Goal: Information Seeking & Learning: Learn about a topic

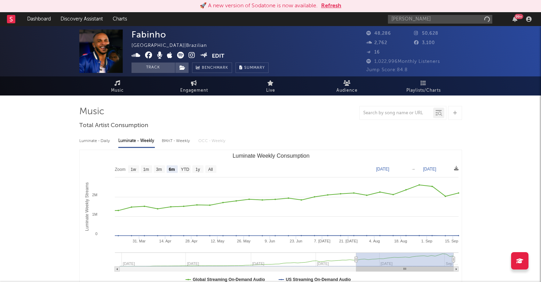
select select "6m"
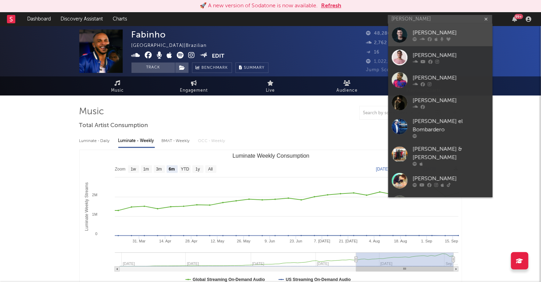
type input "[PERSON_NAME]"
click at [440, 31] on div "[PERSON_NAME]" at bounding box center [450, 33] width 77 height 8
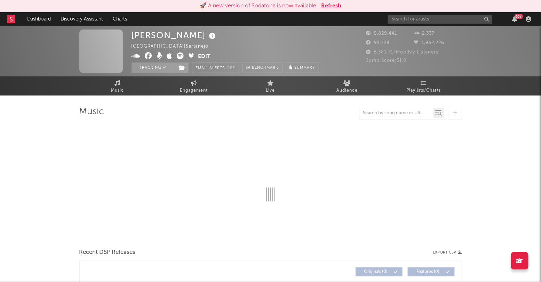
select select "6m"
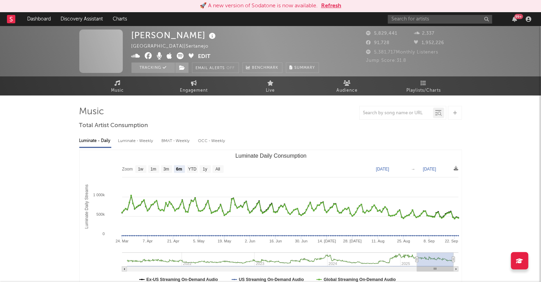
click at [137, 145] on div "Luminate - Weekly" at bounding box center [136, 141] width 37 height 12
select select "6m"
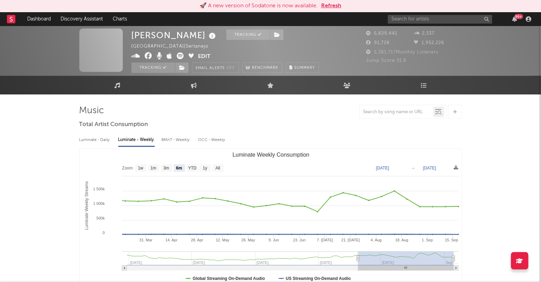
scroll to position [20, 0]
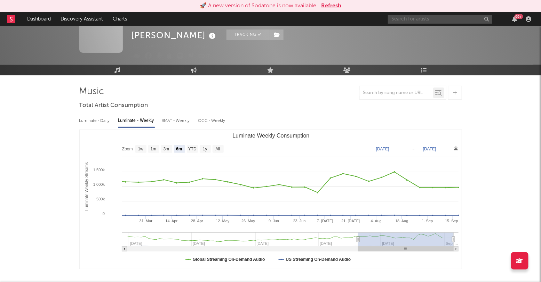
click at [396, 21] on input "text" at bounding box center [440, 19] width 104 height 9
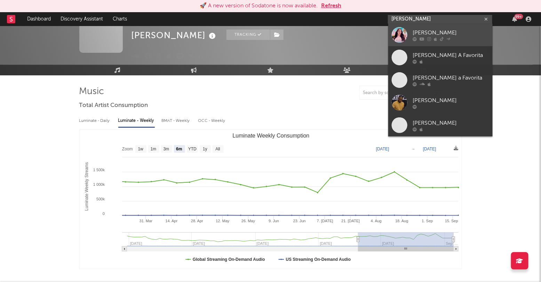
type input "[PERSON_NAME]"
click at [434, 29] on div "[PERSON_NAME]" at bounding box center [450, 33] width 77 height 8
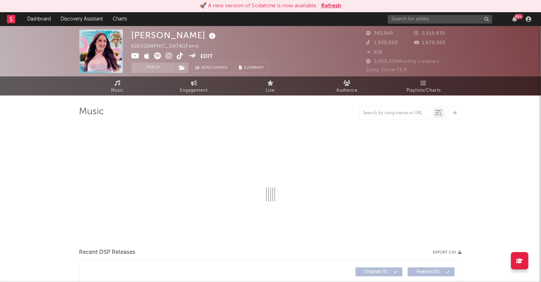
select select "6m"
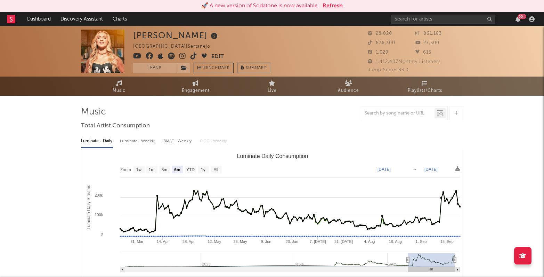
select select "6m"
click at [422, 19] on input "text" at bounding box center [443, 19] width 104 height 9
